Goal: Task Accomplishment & Management: Use online tool/utility

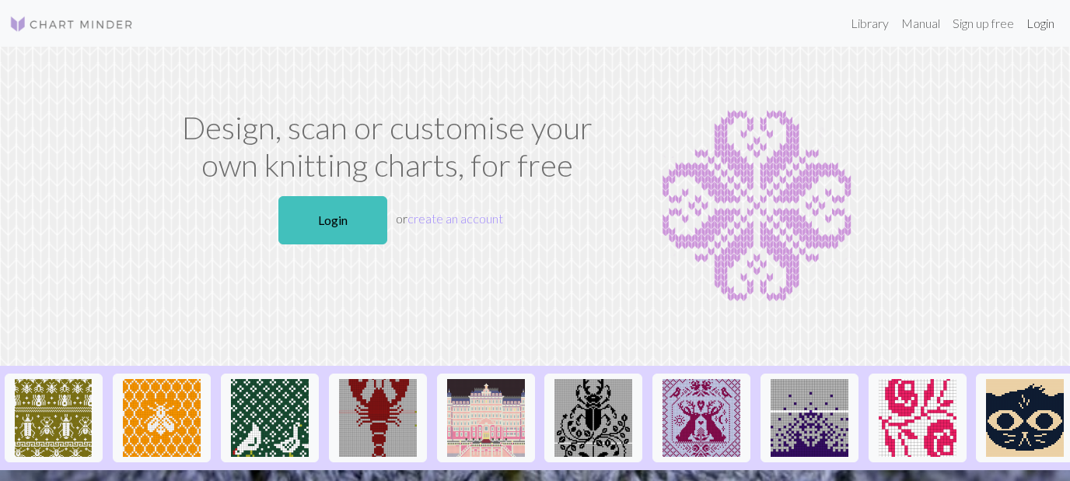
click at [1023, 28] on link "Login" at bounding box center [1040, 23] width 40 height 31
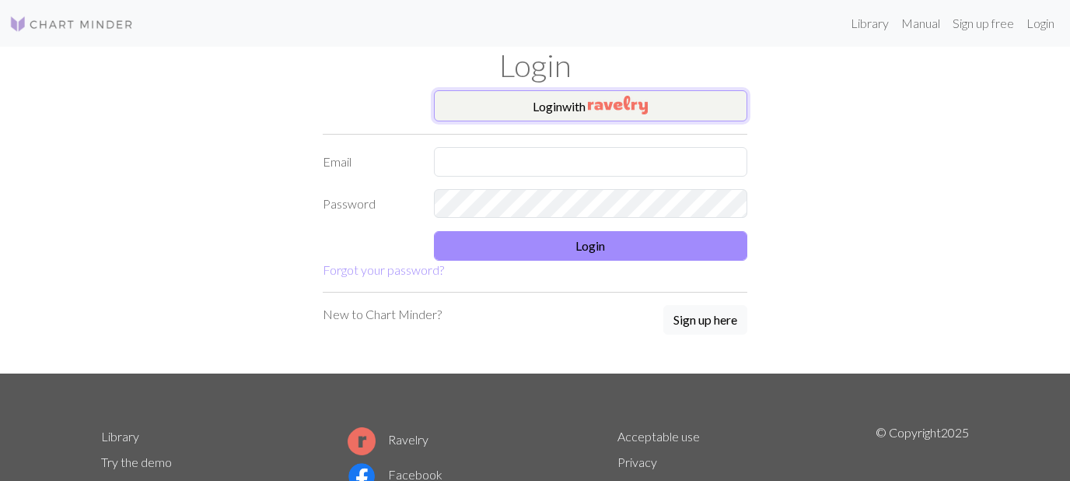
click at [580, 105] on button "Login with" at bounding box center [591, 105] width 314 height 31
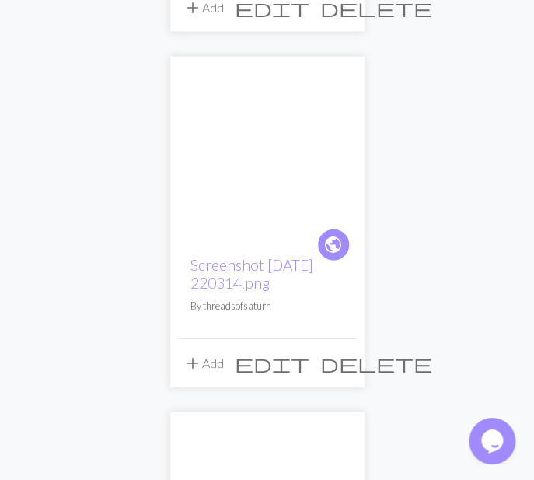
scroll to position [1875, 0]
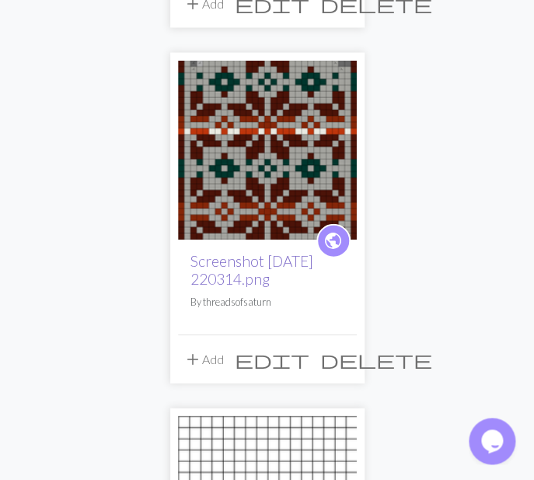
click at [243, 261] on link "Screenshot [DATE] 220314.png" at bounding box center [252, 269] width 123 height 36
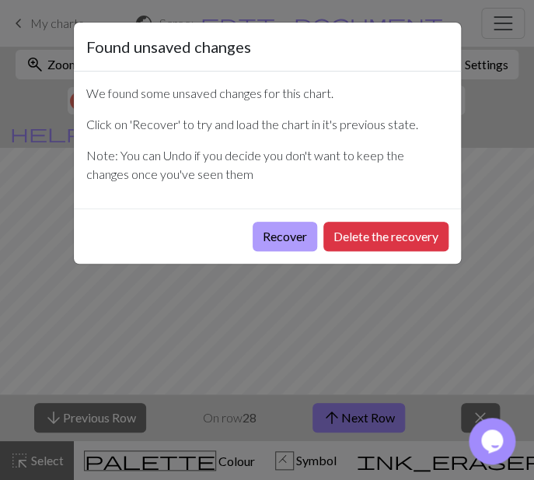
click at [282, 241] on button "Recover" at bounding box center [285, 237] width 65 height 30
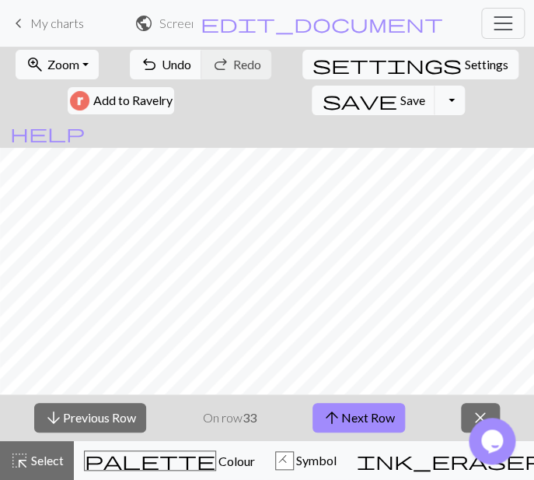
scroll to position [0, 51]
click at [125, 413] on button "arrow_downward Previous Row" at bounding box center [90, 418] width 112 height 30
click at [350, 411] on button "arrow_upward Next Row" at bounding box center [359, 418] width 93 height 30
